Goal: Transaction & Acquisition: Purchase product/service

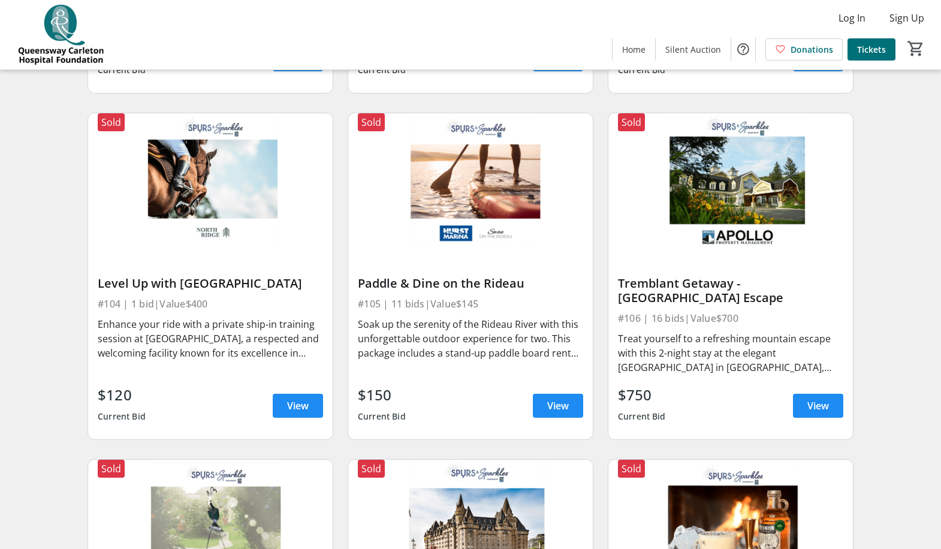
scroll to position [420, 0]
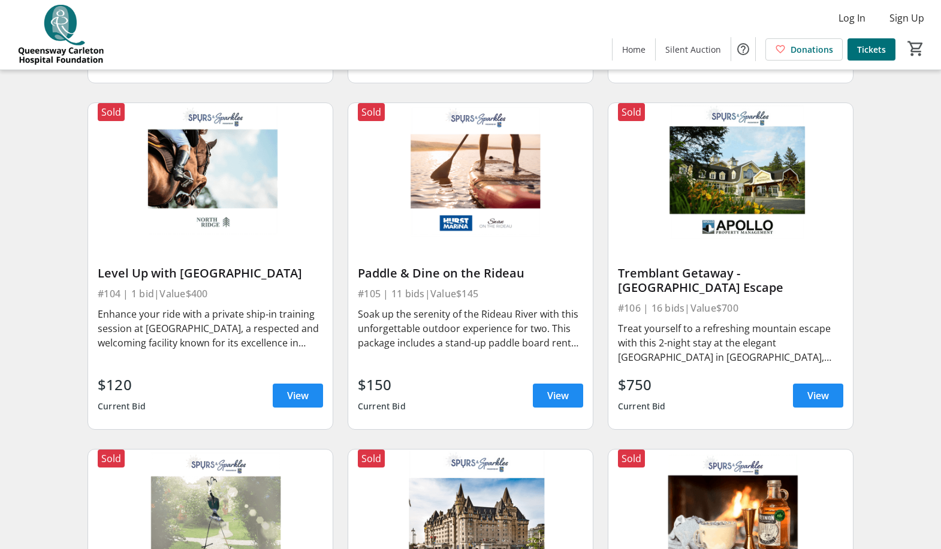
click at [786, 292] on div "Tremblant Getaway - [GEOGRAPHIC_DATA] Escape" at bounding box center [730, 280] width 225 height 29
click at [821, 403] on span "View" at bounding box center [819, 396] width 22 height 14
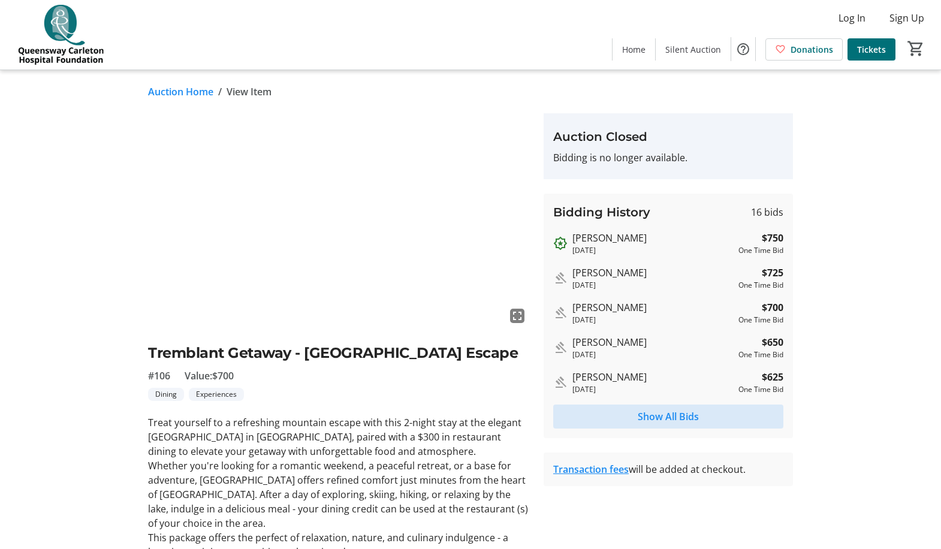
click at [709, 414] on span at bounding box center [668, 416] width 230 height 29
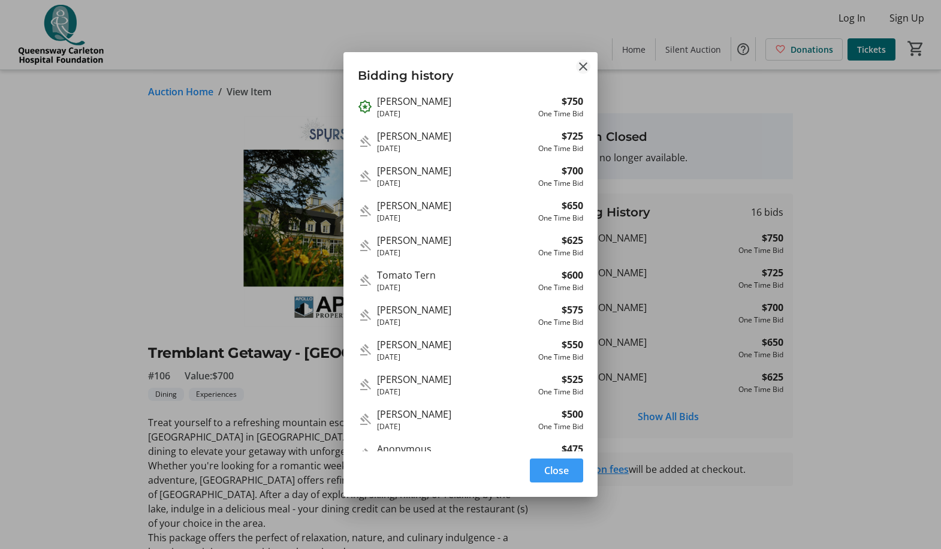
click at [583, 69] on mat-icon "Close" at bounding box center [583, 66] width 14 height 14
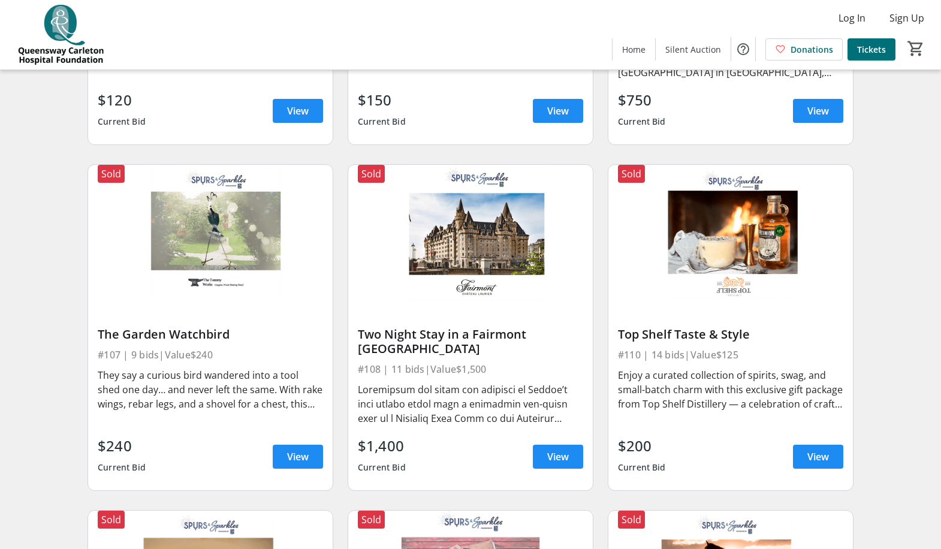
scroll to position [719, 0]
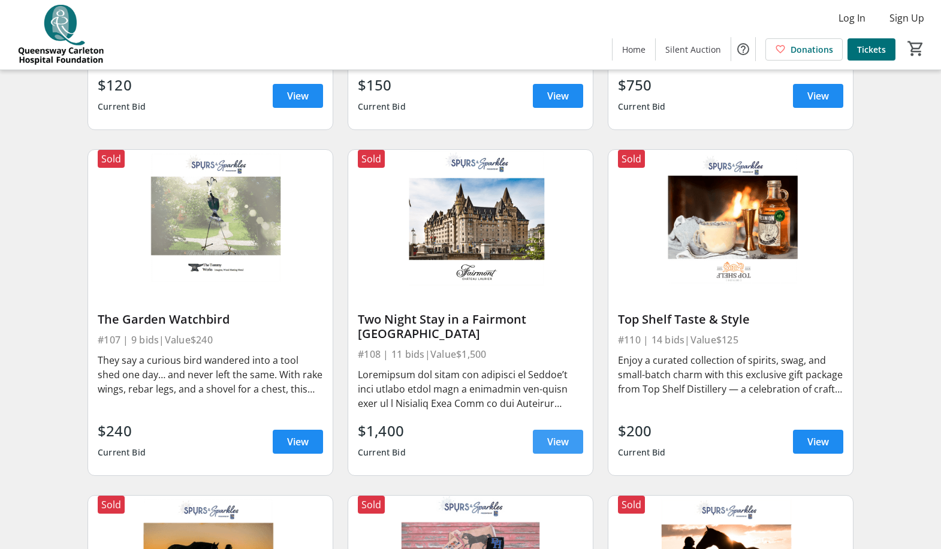
click at [564, 446] on span "View" at bounding box center [558, 442] width 22 height 14
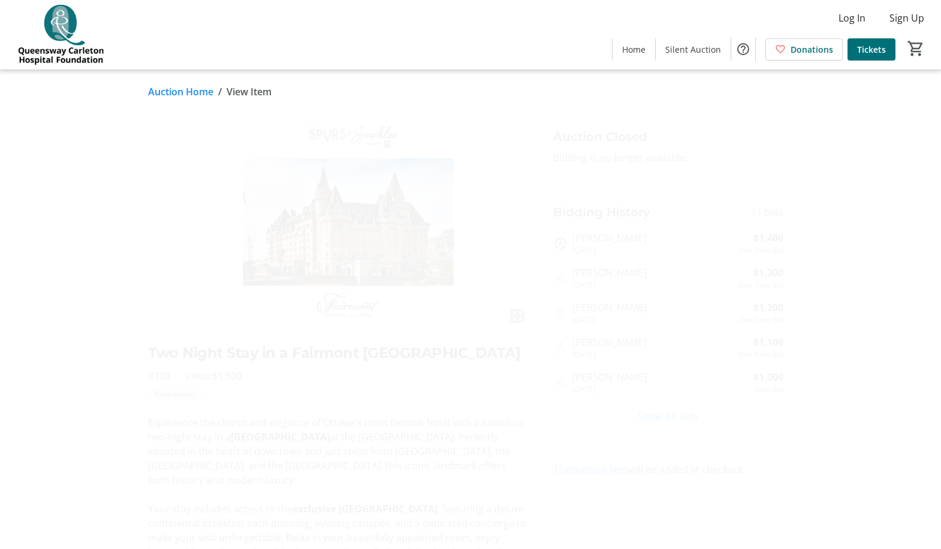
drag, startPoint x: 49, startPoint y: 387, endPoint x: 55, endPoint y: 386, distance: 6.3
click at [49, 387] on tr-auction-item-details-ui "Auction Home / View Item fullscreen Two Night Stay in a [GEOGRAPHIC_DATA] #108 …" at bounding box center [470, 409] width 941 height 679
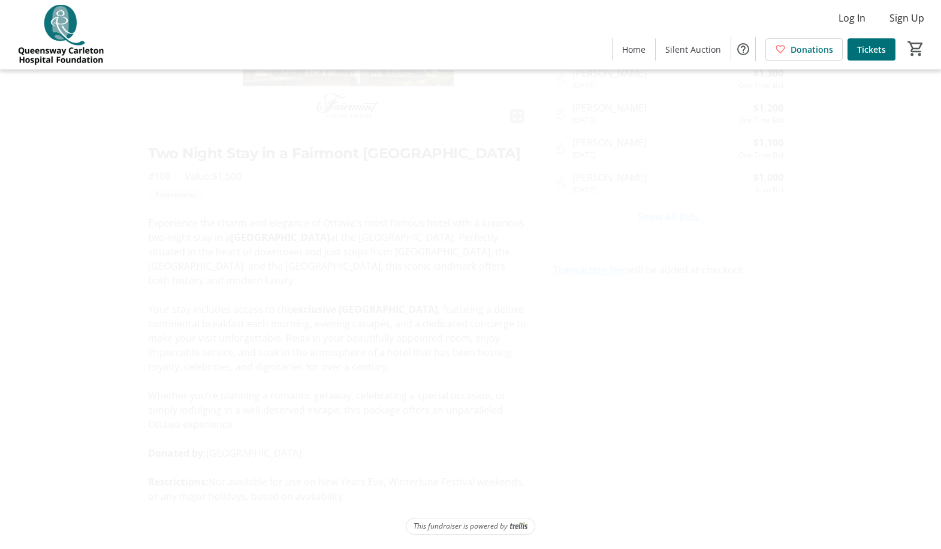
scroll to position [221, 0]
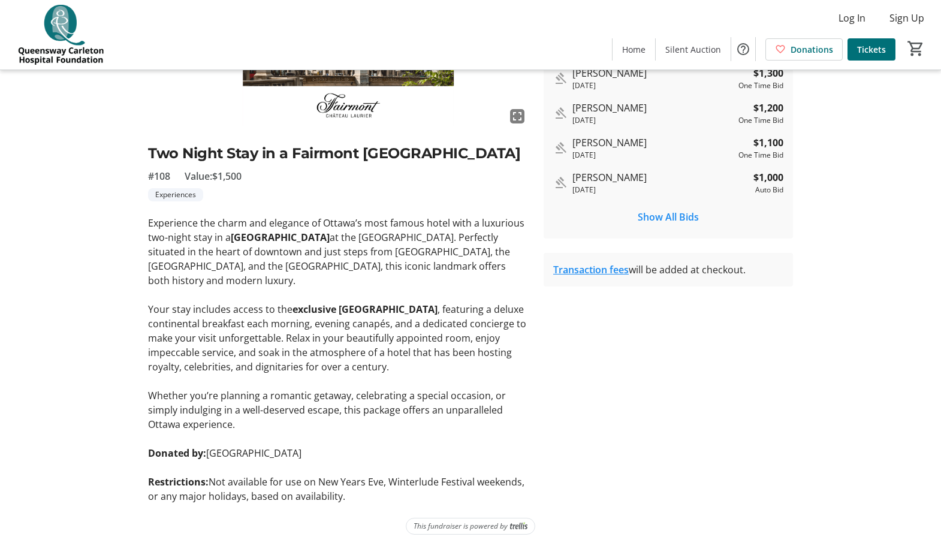
click at [853, 174] on div "fullscreen Two Night Stay in a [GEOGRAPHIC_DATA] #108 Value: $1,500 Experiences…" at bounding box center [470, 209] width 791 height 590
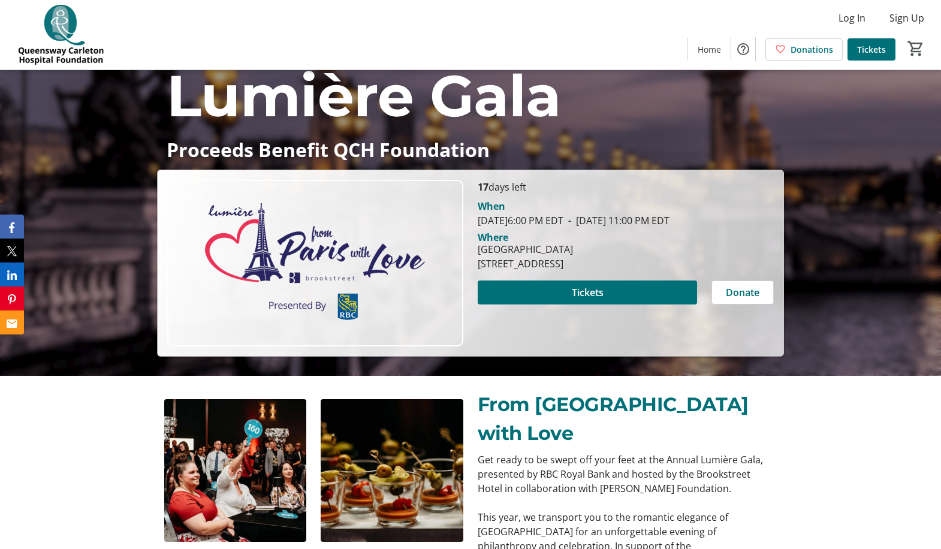
scroll to position [91, 0]
